Goal: Information Seeking & Learning: Learn about a topic

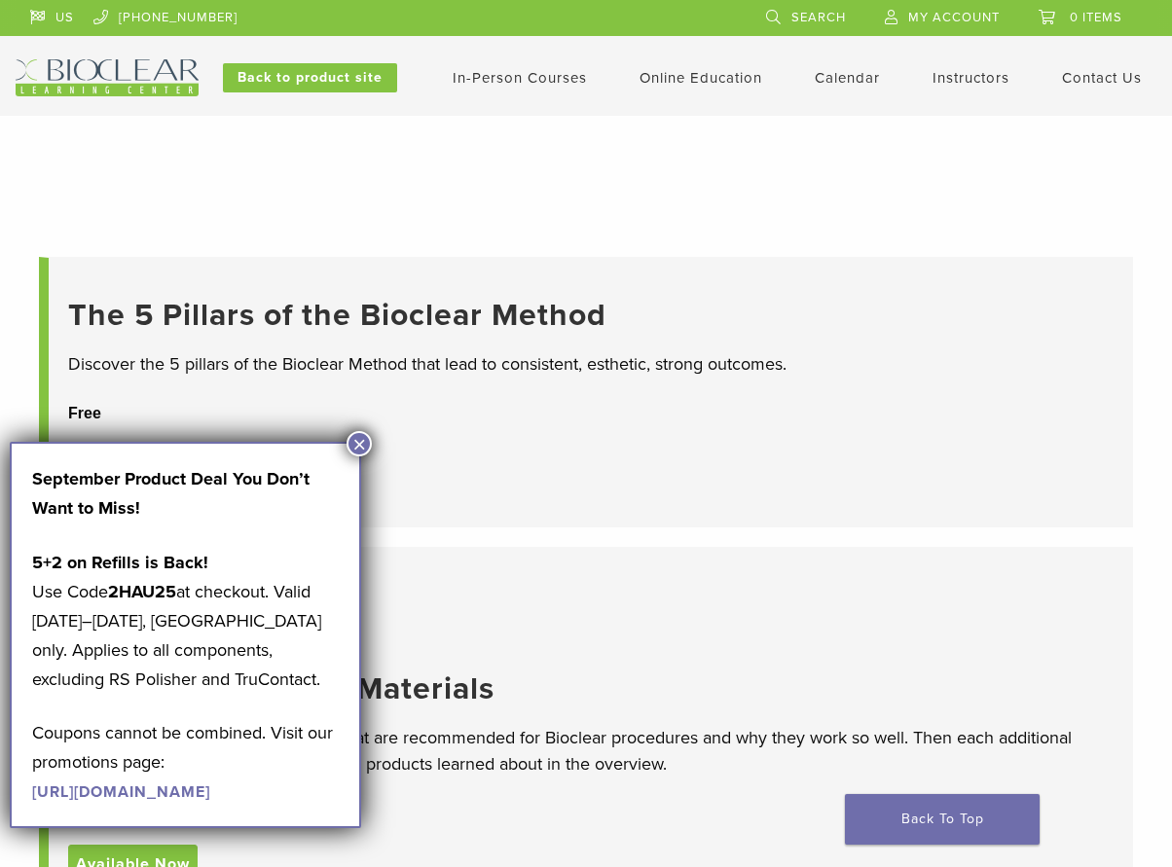
click at [374, 437] on li "The 5 Pillars of the Bioclear Method Discover the 5 pillars of the Bioclear Met…" at bounding box center [586, 392] width 1094 height 271
click at [359, 437] on button "×" at bounding box center [358, 443] width 25 height 25
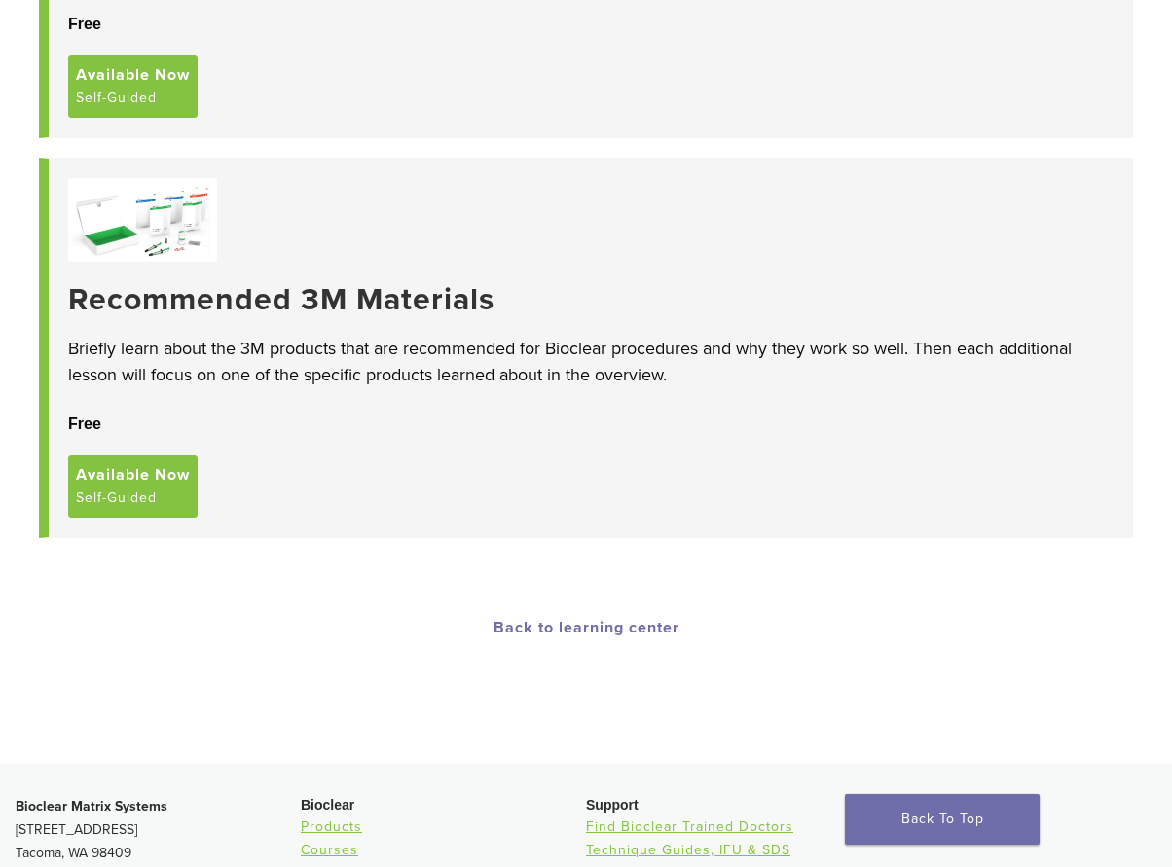
scroll to position [487, 0]
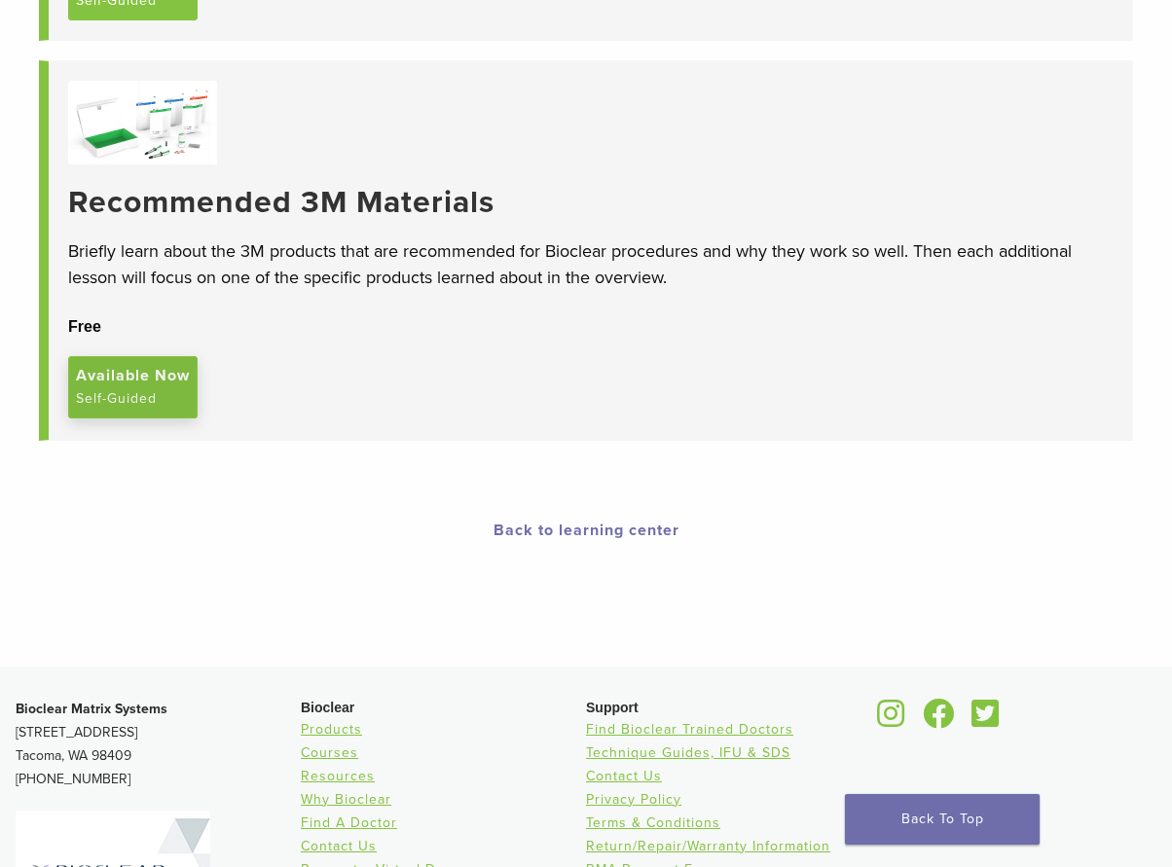
click at [165, 406] on link "Available Now Self-Guided" at bounding box center [132, 387] width 129 height 62
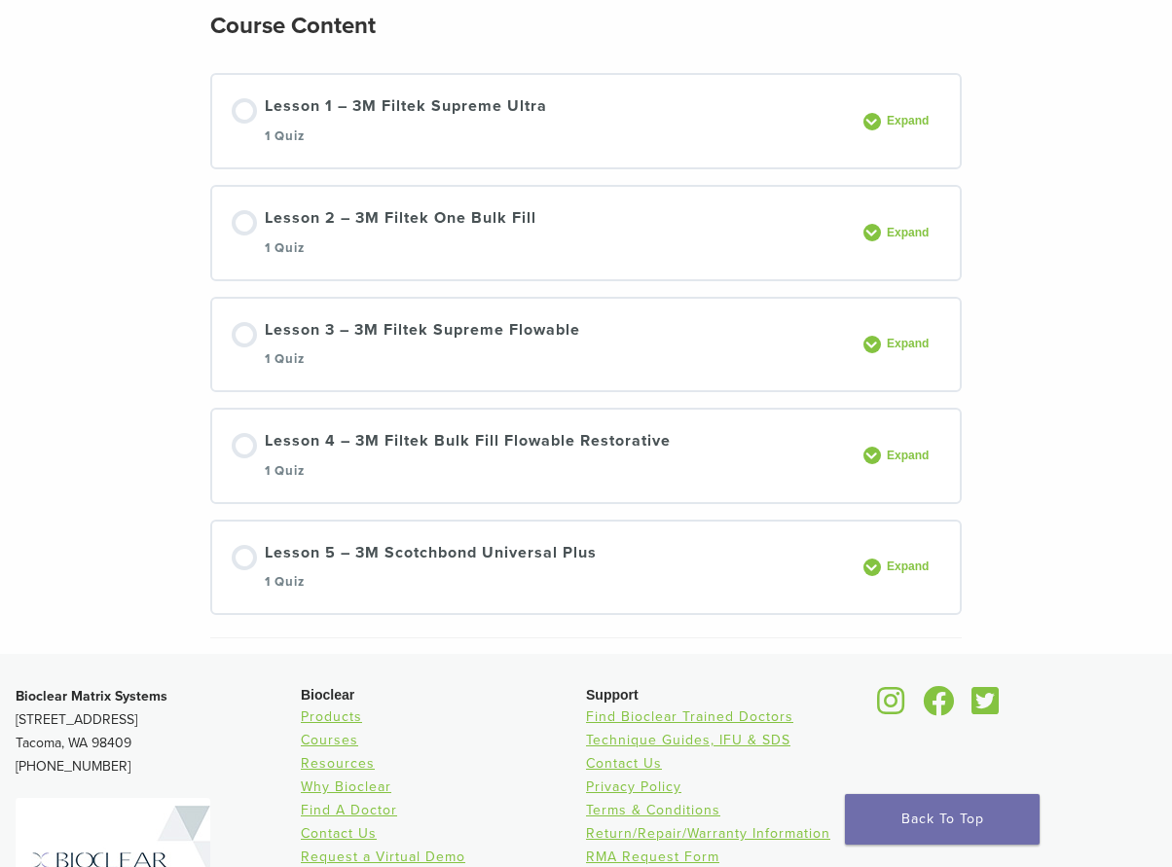
scroll to position [389, 0]
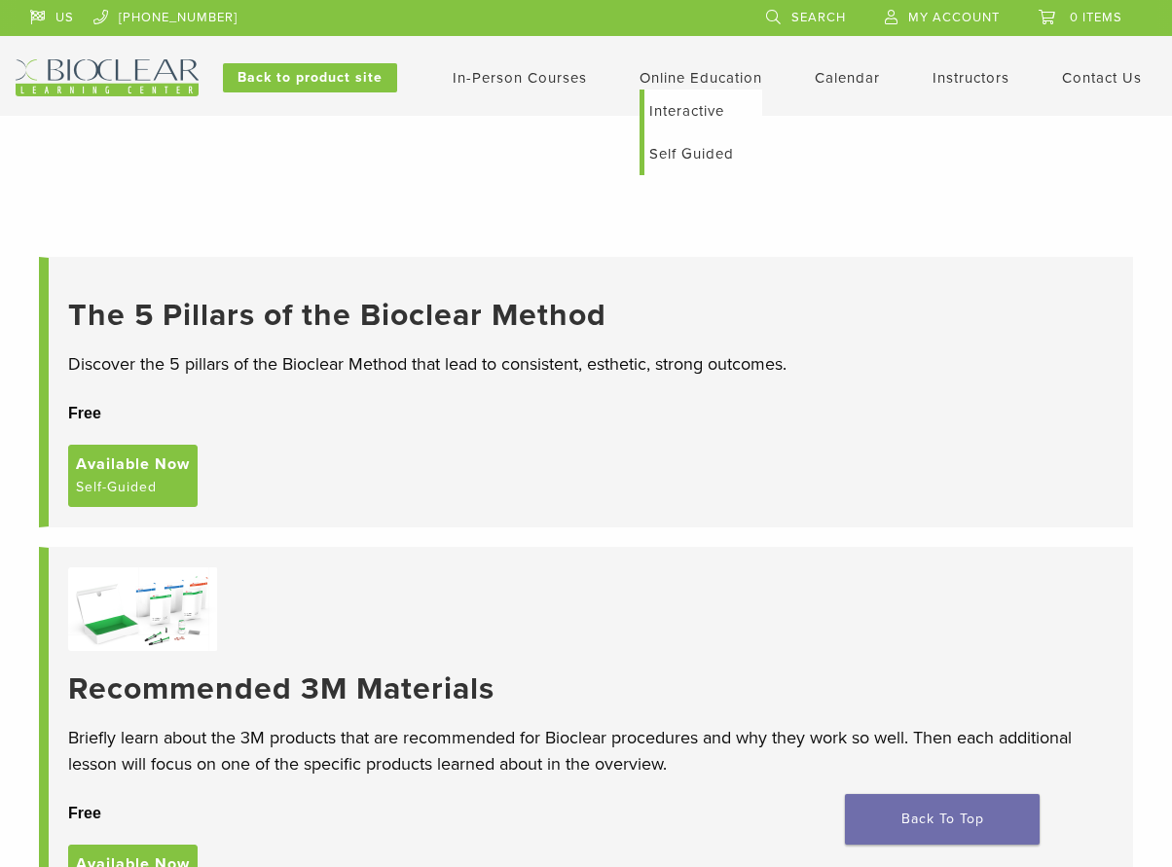
click at [665, 76] on link "Online Education" at bounding box center [700, 78] width 123 height 18
click at [683, 144] on link "Self Guided" at bounding box center [703, 153] width 118 height 43
click at [713, 111] on link "Interactive" at bounding box center [703, 111] width 118 height 43
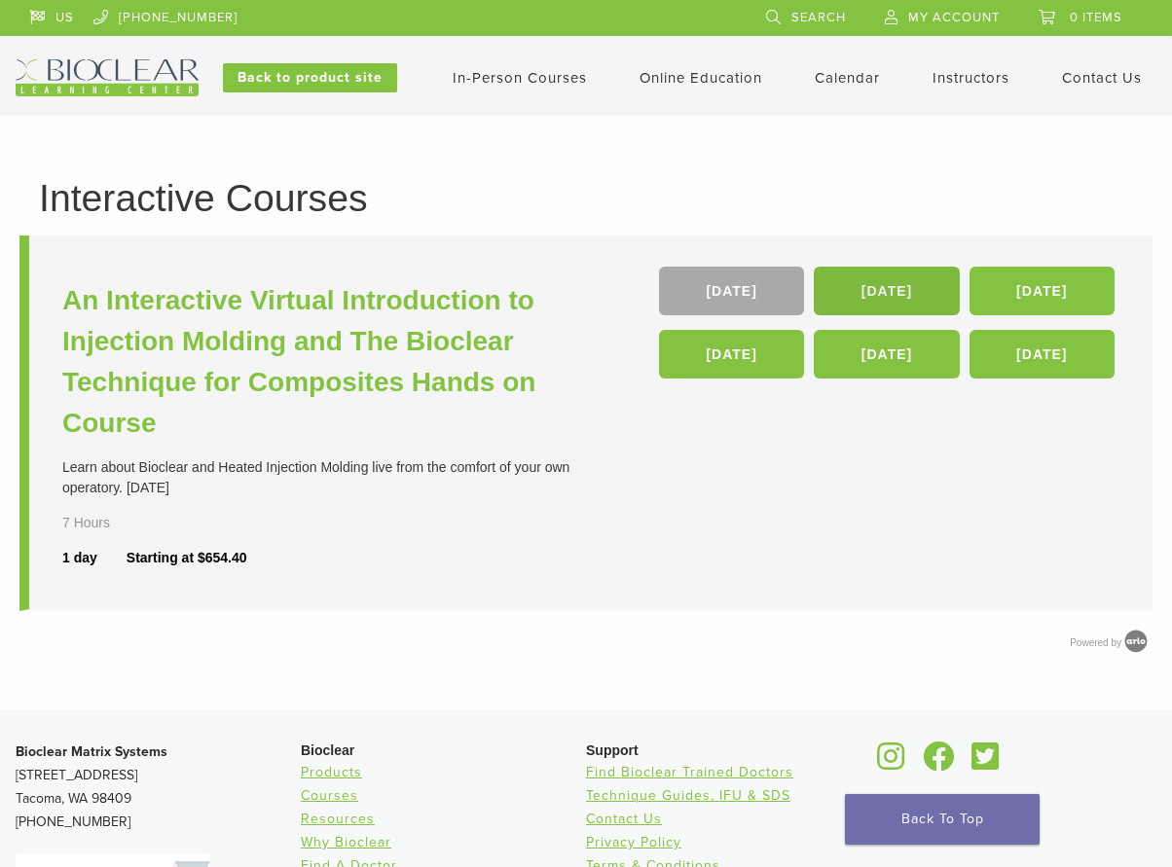
click at [926, 277] on link "[DATE]" at bounding box center [885, 291] width 145 height 49
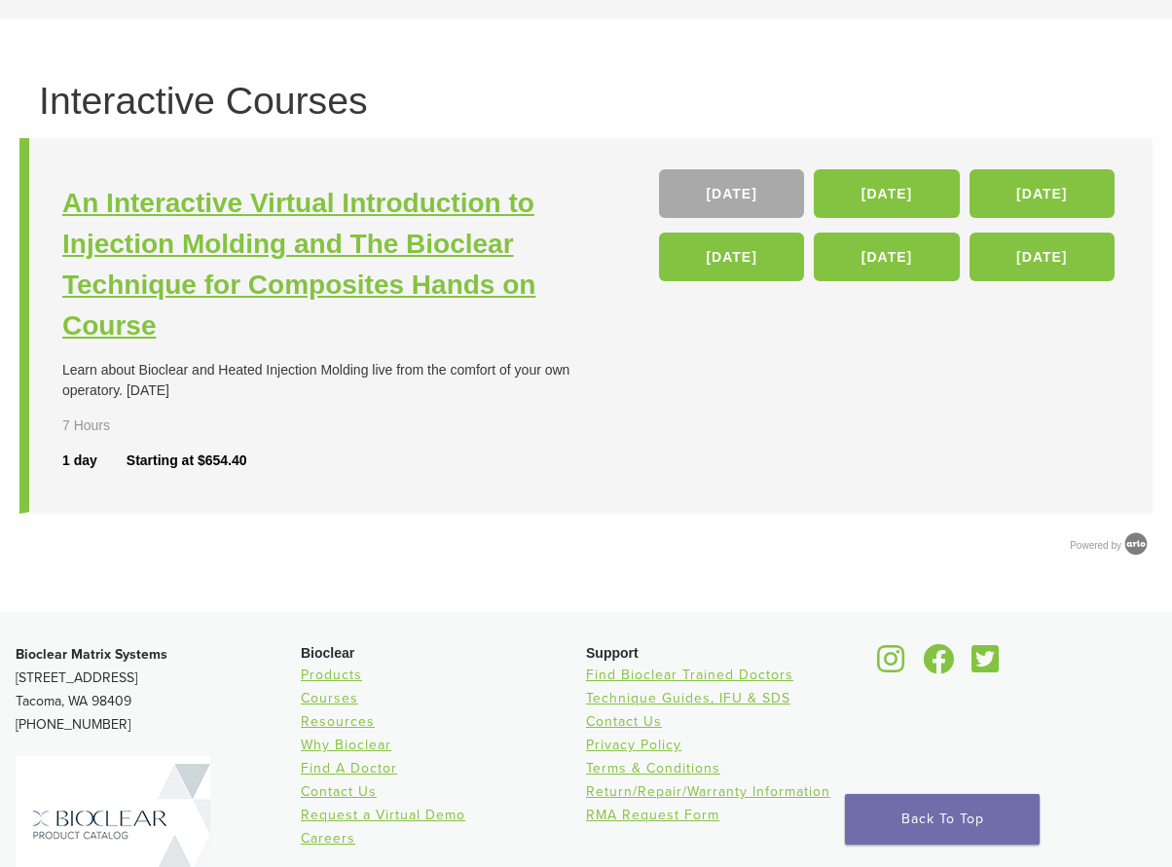
scroll to position [195, 0]
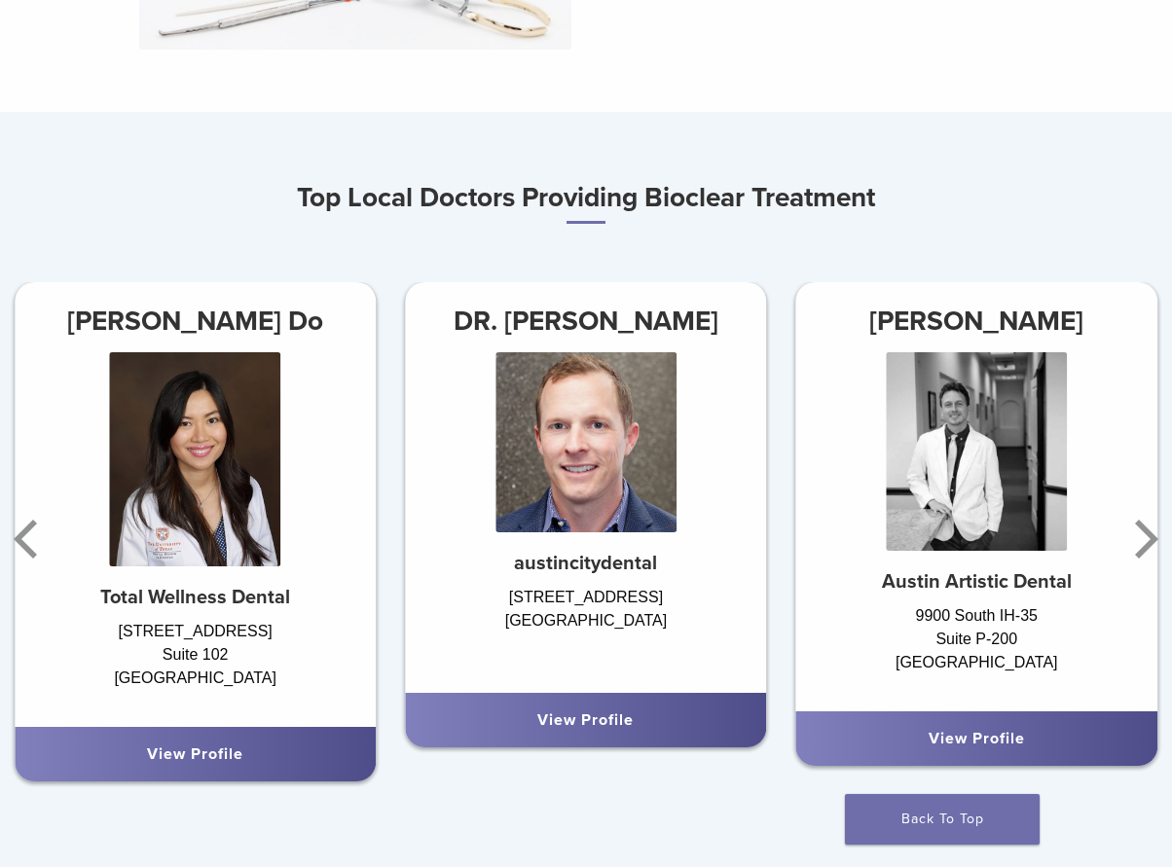
scroll to position [973, 0]
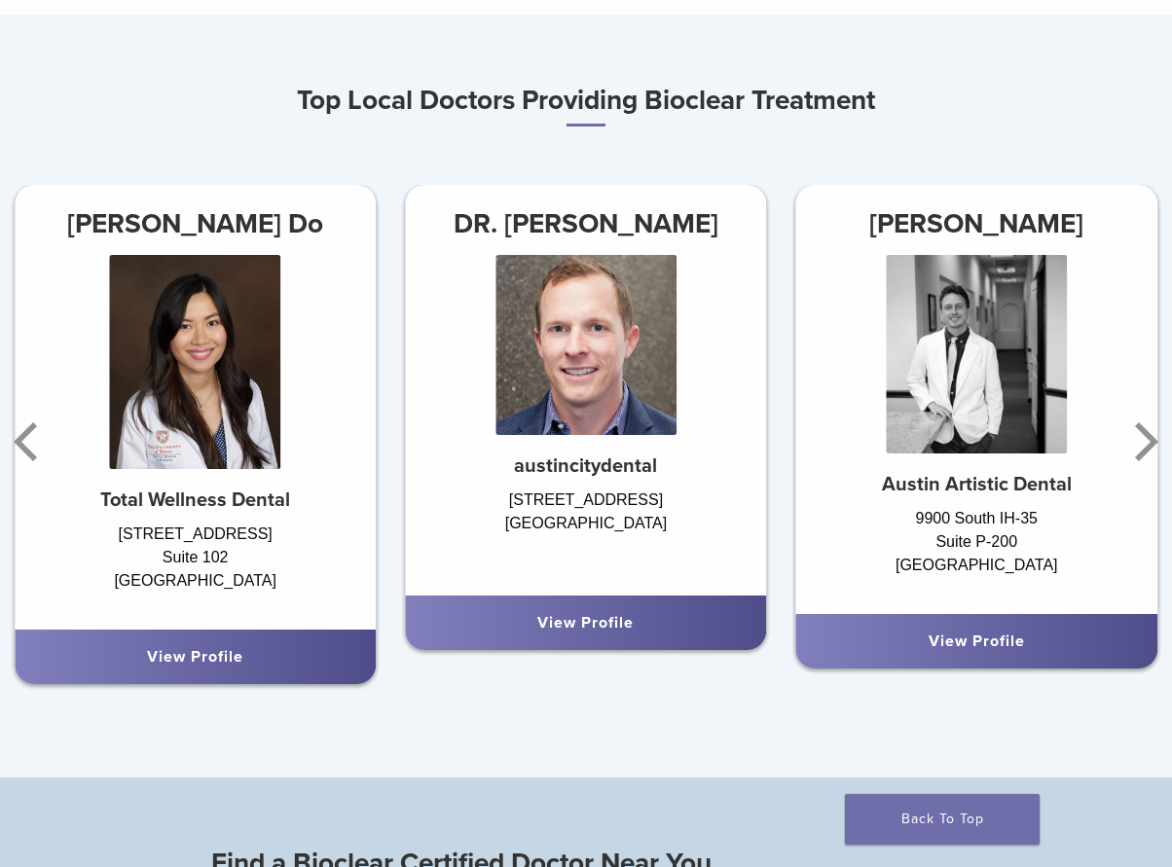
click at [535, 633] on div "View Profile" at bounding box center [585, 622] width 330 height 23
click at [586, 470] on strong "austincitydental" at bounding box center [585, 465] width 143 height 23
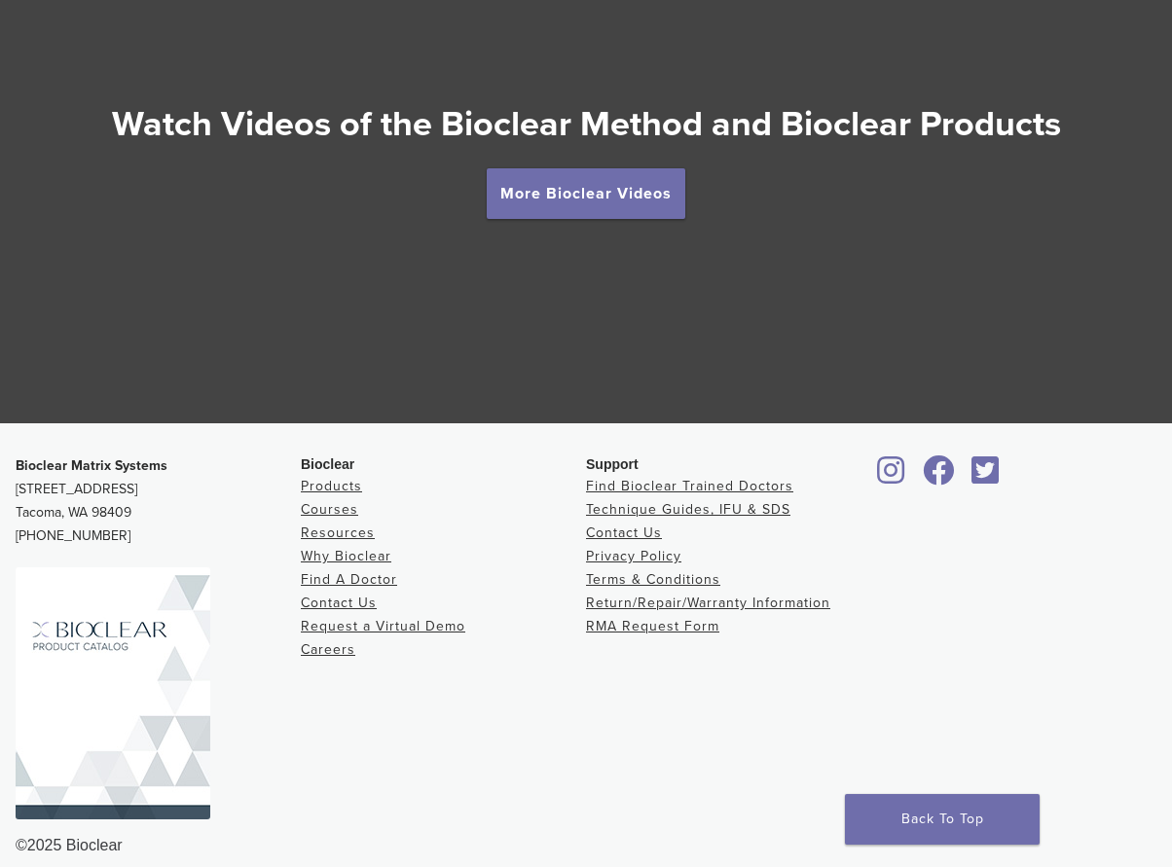
scroll to position [3503, 0]
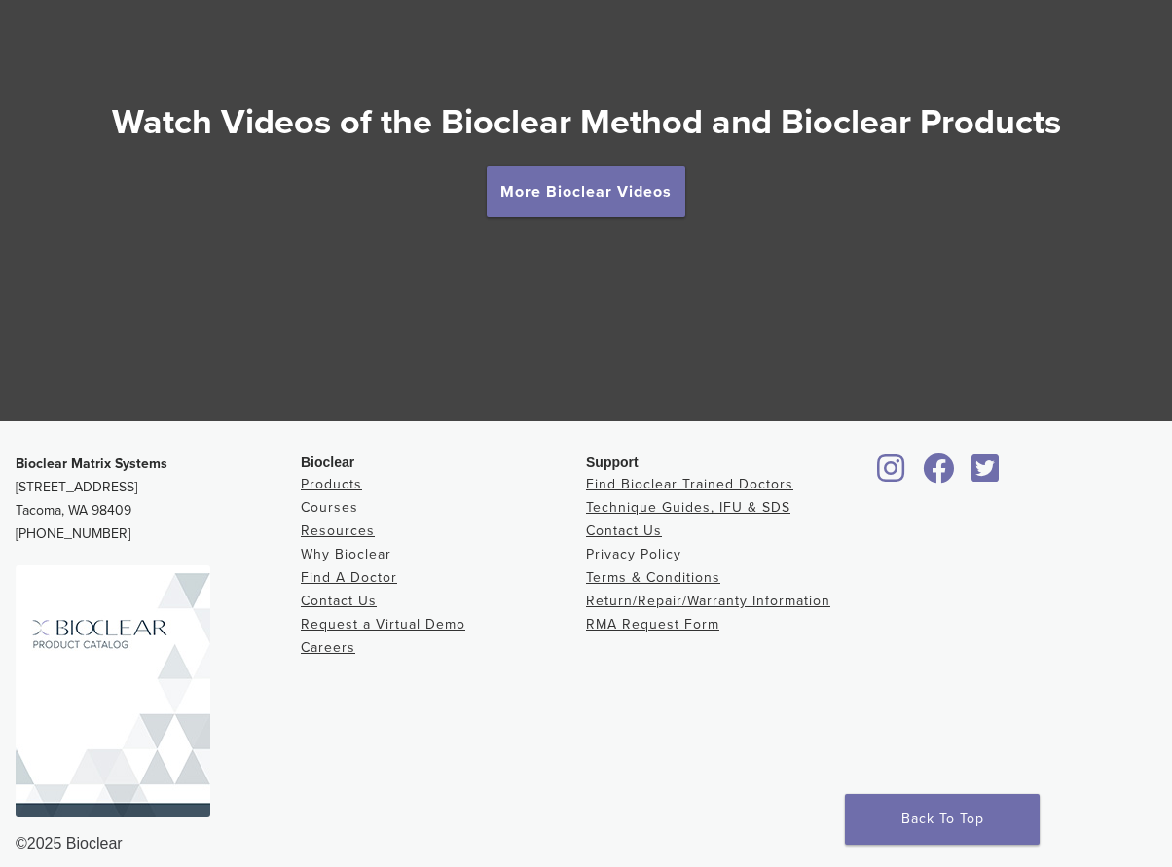
click at [350, 510] on link "Courses" at bounding box center [329, 507] width 57 height 17
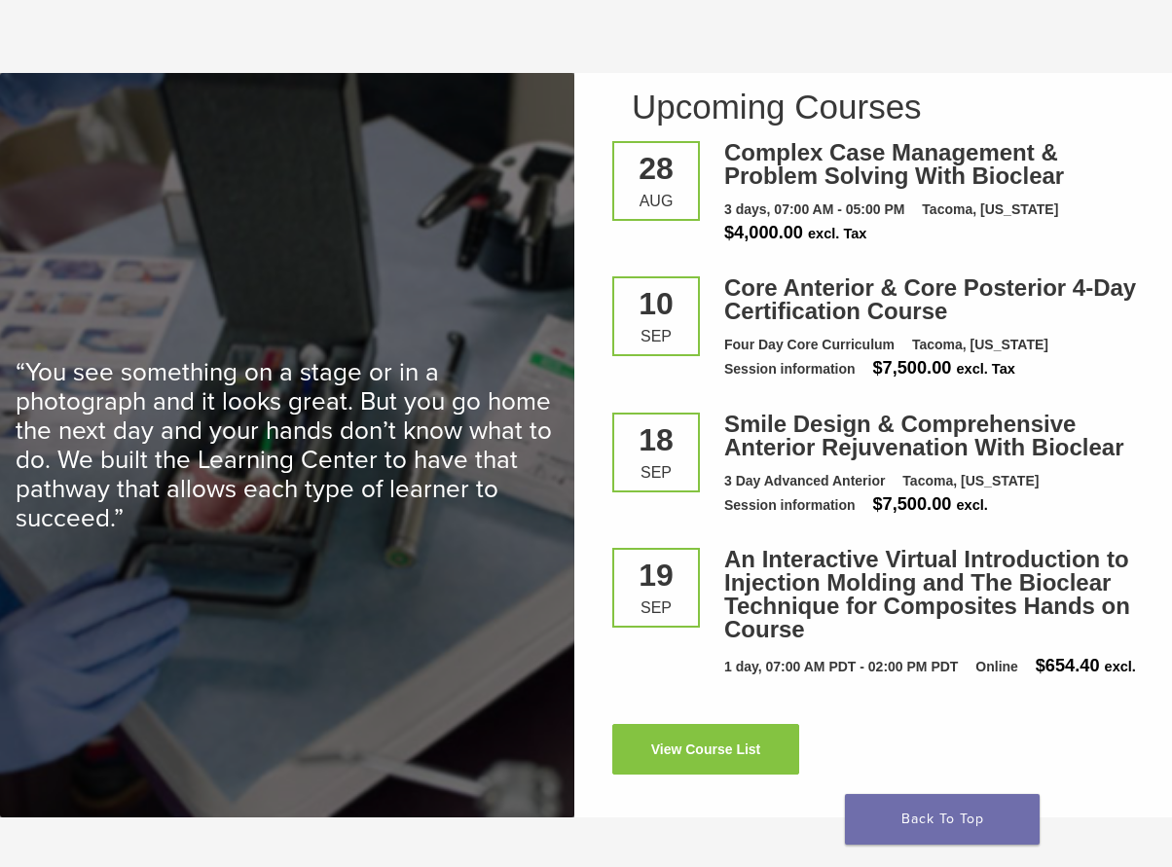
scroll to position [2530, 0]
